Goal: Task Accomplishment & Management: Manage account settings

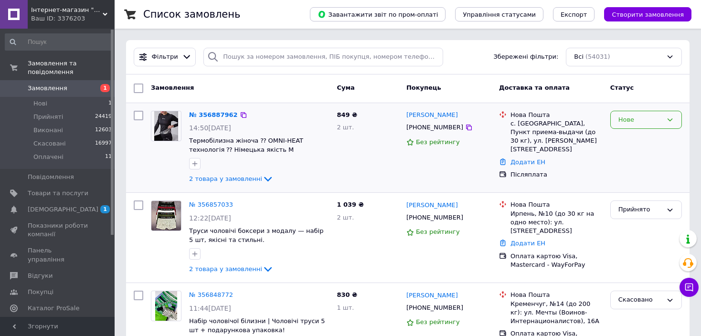
click at [635, 121] on div "Нове" at bounding box center [640, 120] width 44 height 10
click at [206, 111] on link "№ 356887962" at bounding box center [213, 114] width 49 height 7
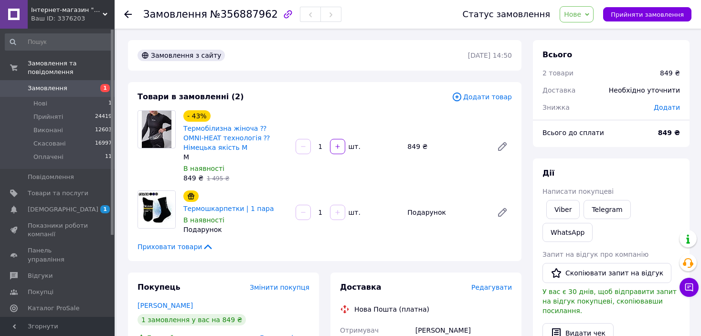
click at [267, 116] on div "- 43% Термобілизна жіноча ⁇ OMNI-HEAT технологія ⁇ Німецька якість M" at bounding box center [235, 131] width 106 height 44
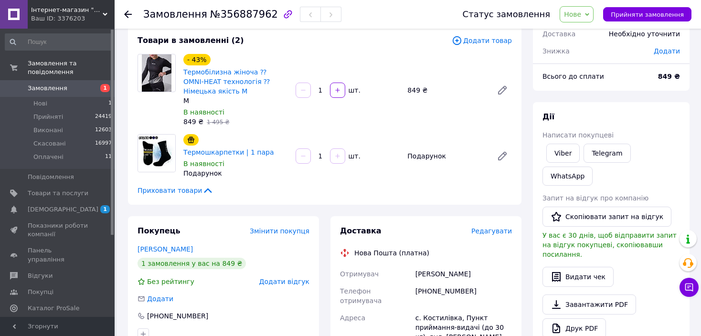
scroll to position [57, 0]
click at [435, 282] on div "[PHONE_NUMBER]" at bounding box center [463, 295] width 100 height 27
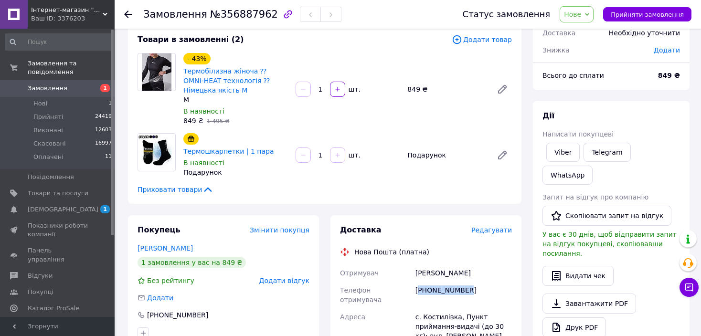
copy div "380962743740"
click at [628, 104] on div "[PERSON_NAME] покупцеві Viber Telegram WhatsApp Запит на відгук про компанію   …" at bounding box center [611, 236] width 157 height 270
click at [236, 20] on span "№356887962" at bounding box center [244, 14] width 68 height 11
copy span "356887962"
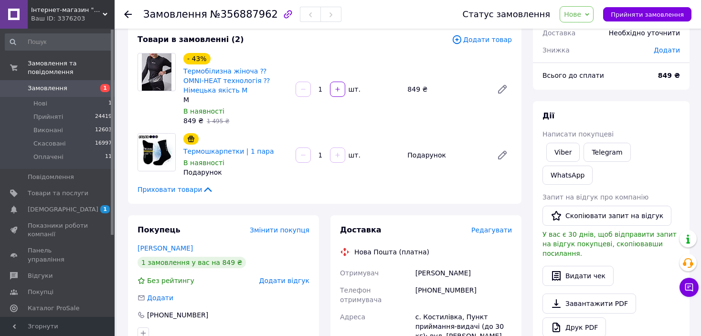
click at [429, 308] on div "с. Костилівка, Пункт приймання-видачі (до 30 кг): вул. [PERSON_NAME], 45" at bounding box center [463, 331] width 100 height 46
copy div "Костилівка"
drag, startPoint x: 487, startPoint y: 323, endPoint x: 458, endPoint y: 302, distance: 35.9
click at [458, 308] on div "с. Костилівка, Пункт приймання-видачі (до 30 кг): вул. [PERSON_NAME], 45" at bounding box center [463, 331] width 100 height 46
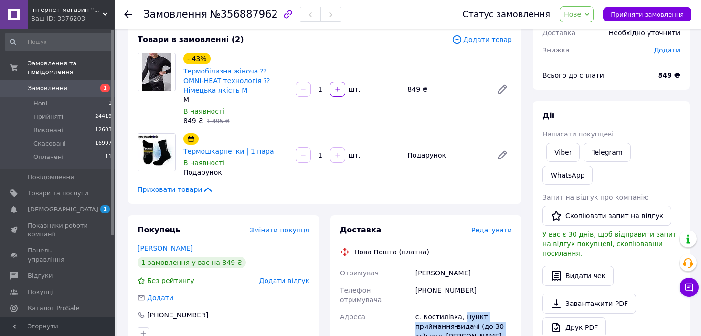
copy div "Пункт приймання-видачі (до 30 кг): вул. [PERSON_NAME], 45"
drag, startPoint x: 463, startPoint y: 270, endPoint x: 412, endPoint y: 269, distance: 51.1
copy div "Отримувач [PERSON_NAME]"
click at [448, 282] on div "[PHONE_NUMBER]" at bounding box center [463, 295] width 100 height 27
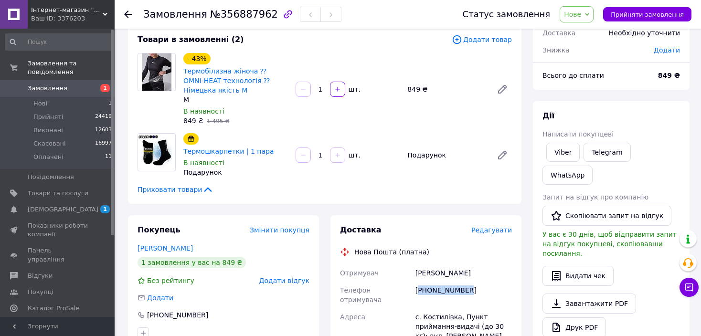
click at [448, 282] on div "[PHONE_NUMBER]" at bounding box center [463, 295] width 100 height 27
copy div "380962743740"
click at [631, 11] on span "Прийняти замовлення" at bounding box center [646, 14] width 73 height 7
click at [61, 84] on span "Замовлення" at bounding box center [48, 88] width 40 height 9
